Goal: Task Accomplishment & Management: Use online tool/utility

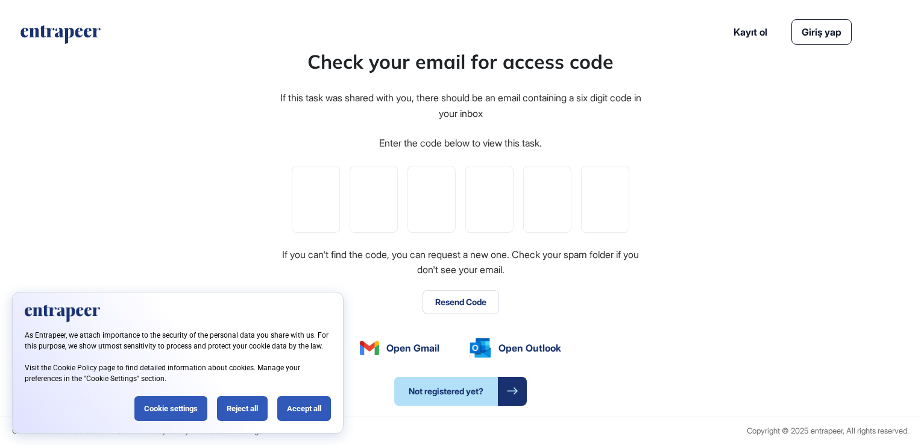
drag, startPoint x: -1, startPoint y: 7, endPoint x: 59, endPoint y: 4, distance: 60.4
click at [59, 4] on header "Kayıt ol Giriş yap" at bounding box center [460, 31] width 921 height 63
click at [329, 416] on div "Accept all" at bounding box center [304, 408] width 54 height 25
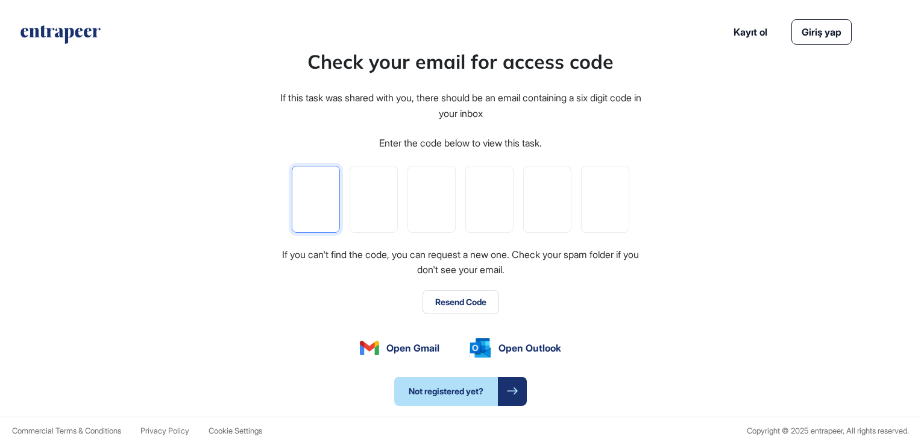
click at [307, 196] on input "tel" at bounding box center [316, 199] width 48 height 67
type input "*"
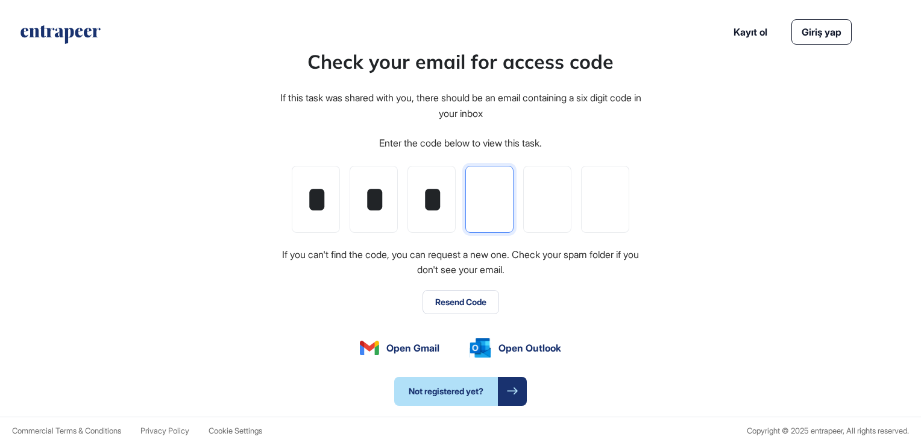
type input "*"
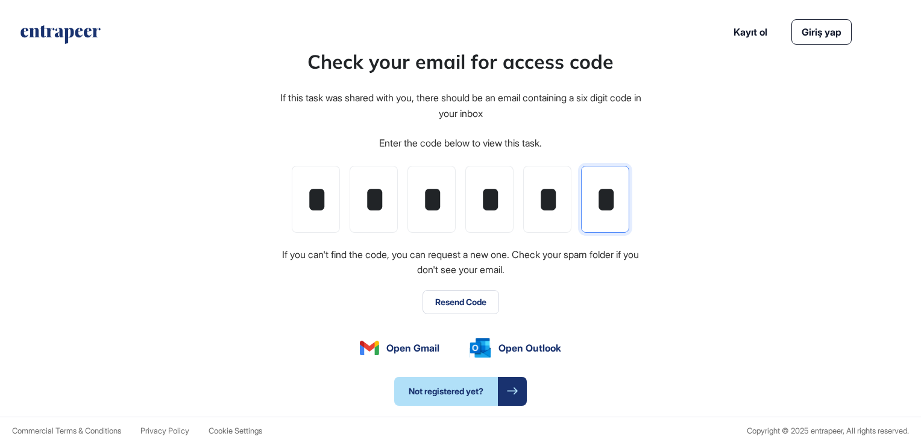
scroll to position [0, 2]
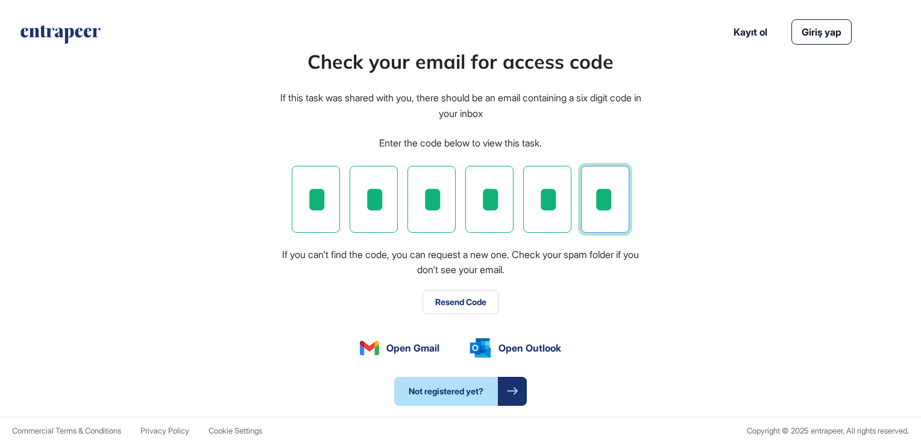
type input "*"
click at [458, 304] on button "Resend Code" at bounding box center [461, 302] width 77 height 24
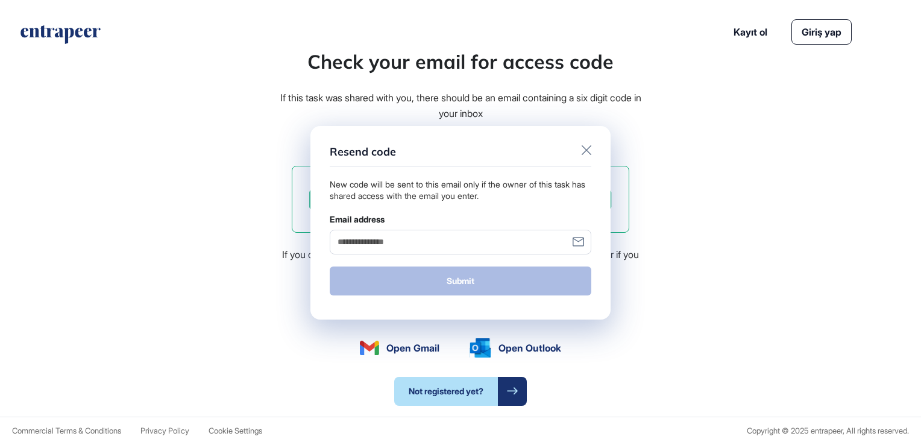
scroll to position [0, 0]
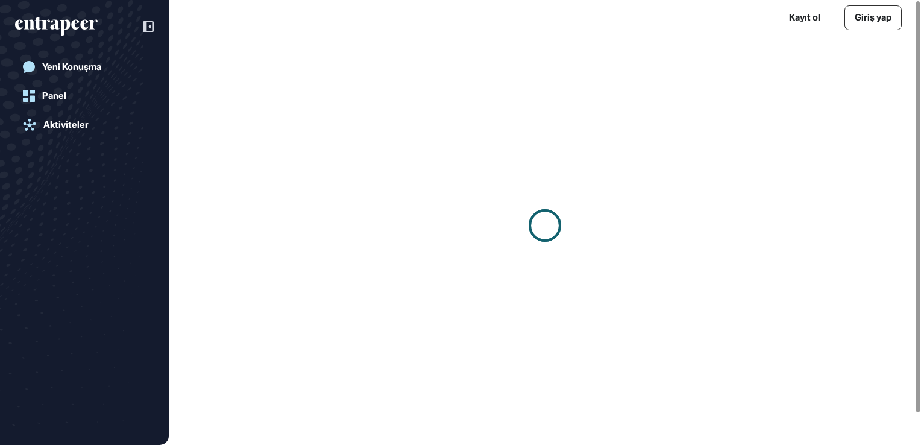
click at [395, 240] on div at bounding box center [545, 225] width 752 height 378
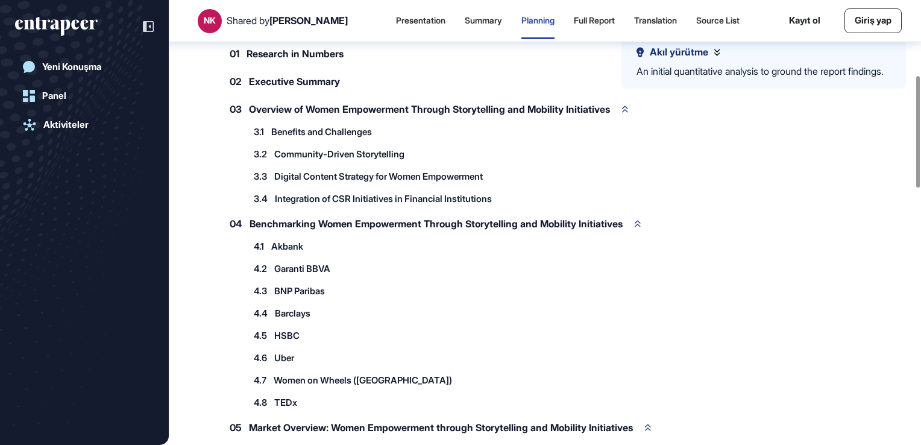
scroll to position [294, 0]
click at [634, 26] on div "Full Report" at bounding box center [655, 21] width 43 height 36
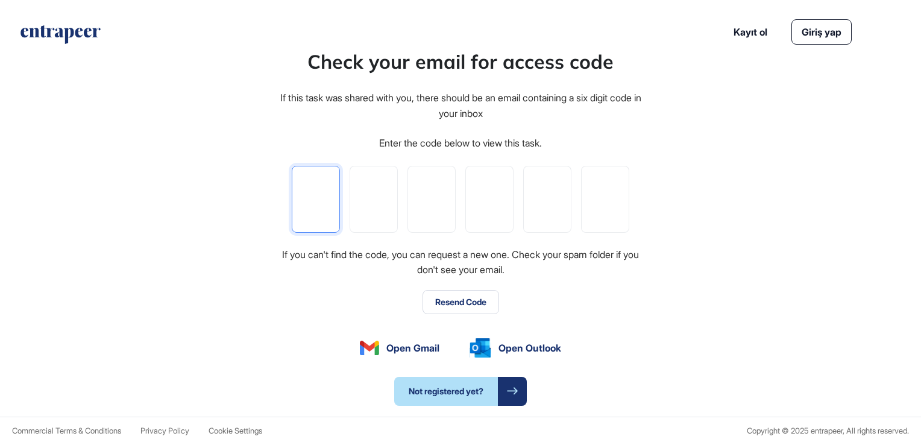
type input "*"
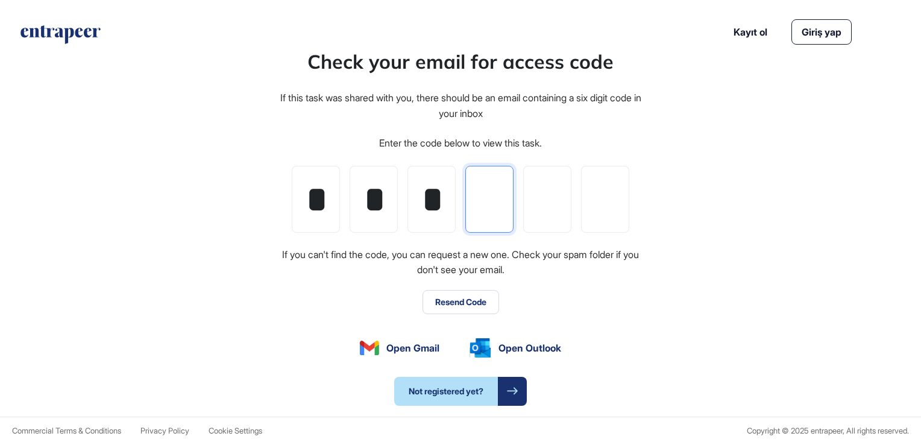
type input "*"
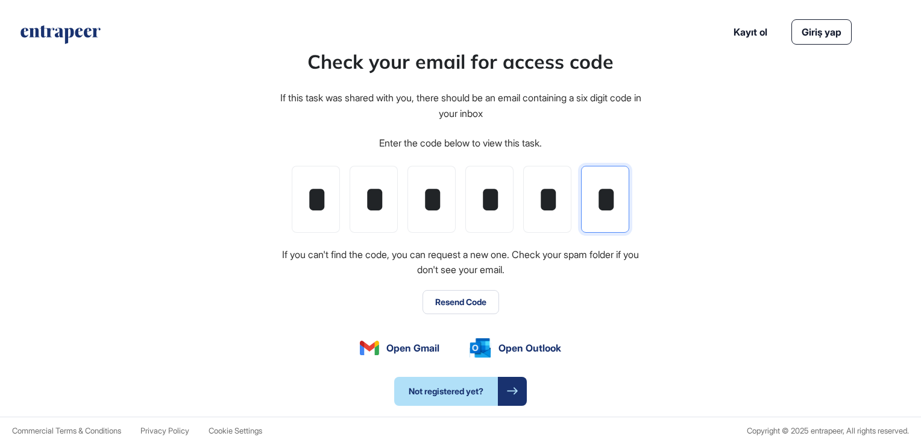
scroll to position [0, 1]
type input "*"
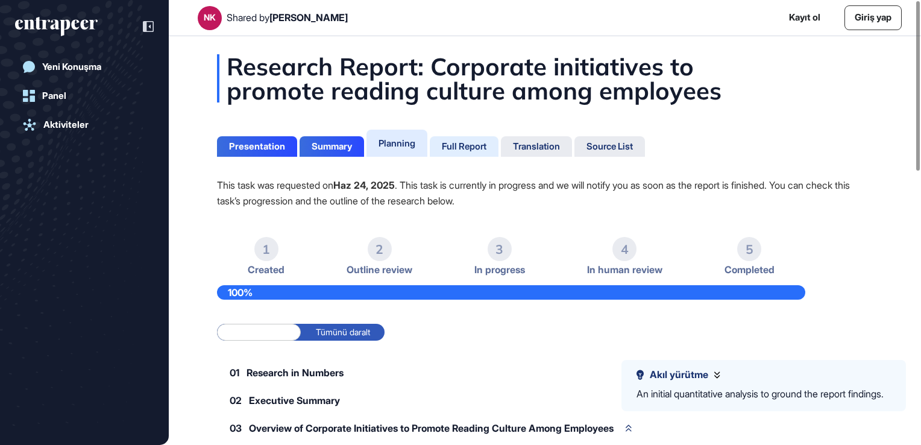
click at [468, 146] on div "Full Report" at bounding box center [464, 146] width 45 height 11
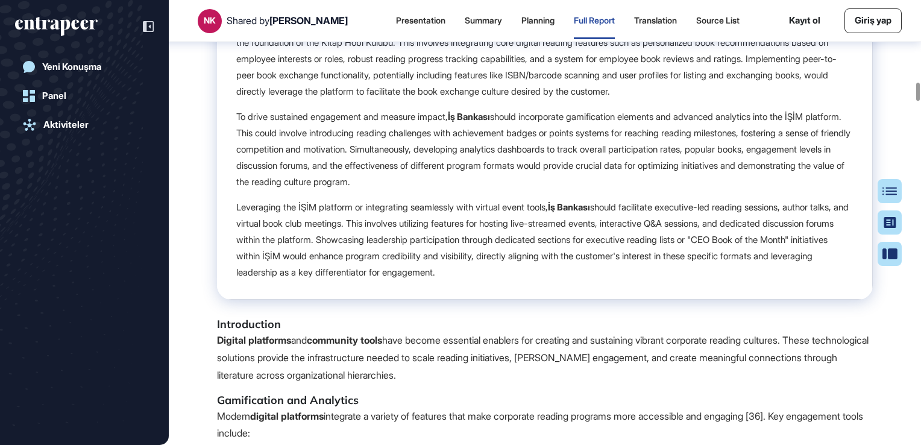
scroll to position [8263, 0]
